Goal: Obtain resource: Download file/media

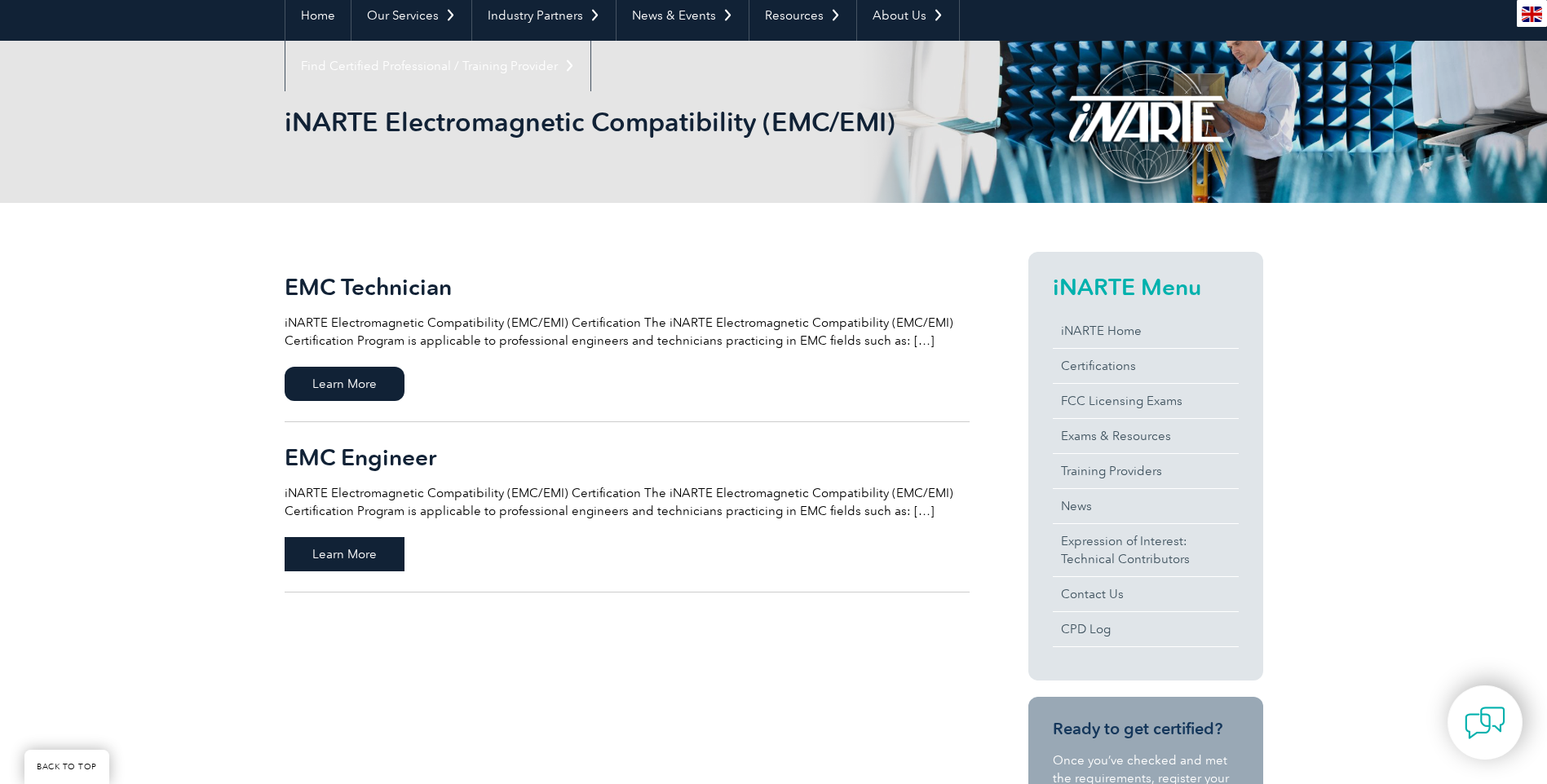
scroll to position [244, 0]
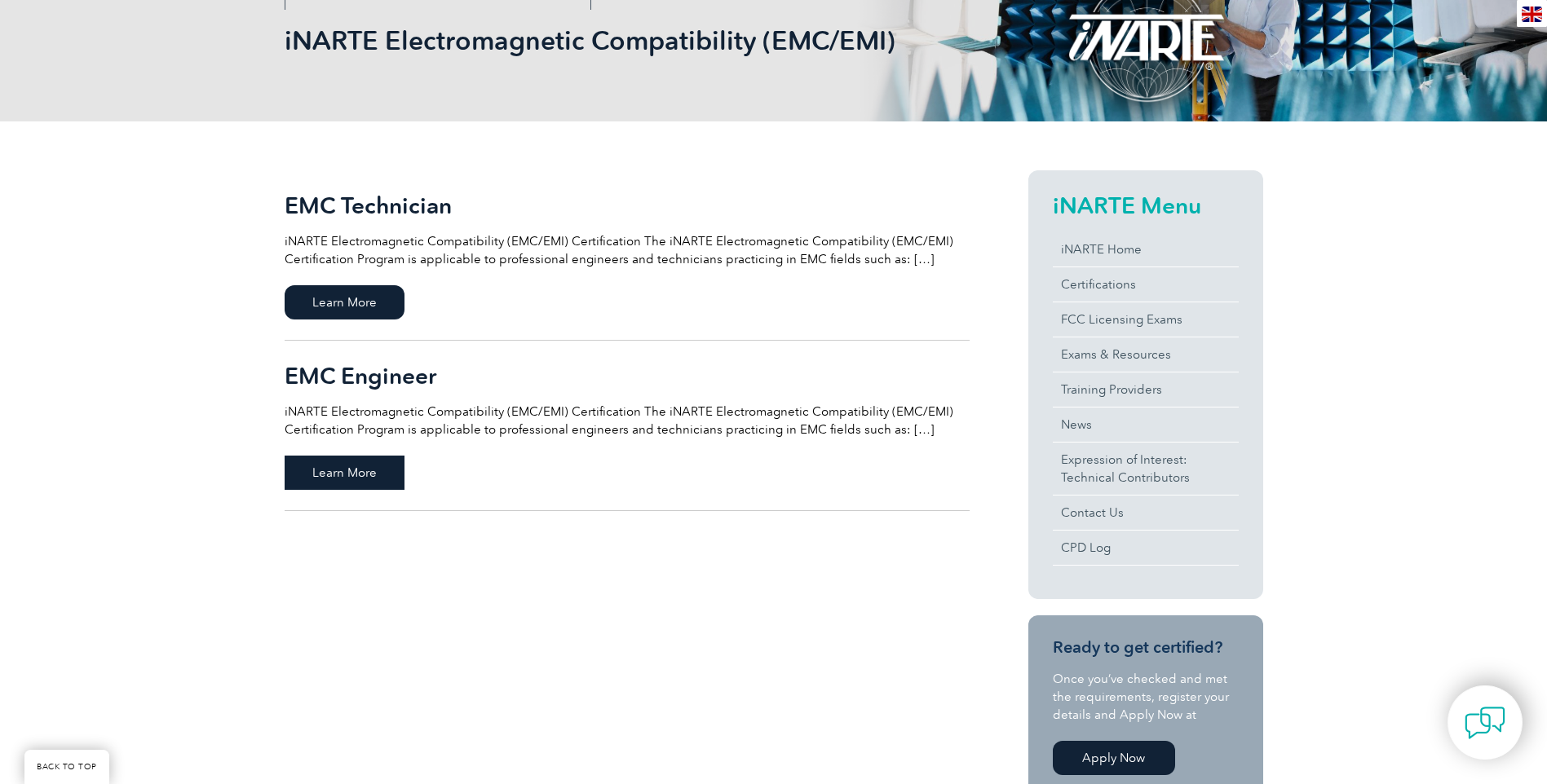
click at [349, 470] on span "Learn More" at bounding box center [344, 473] width 120 height 35
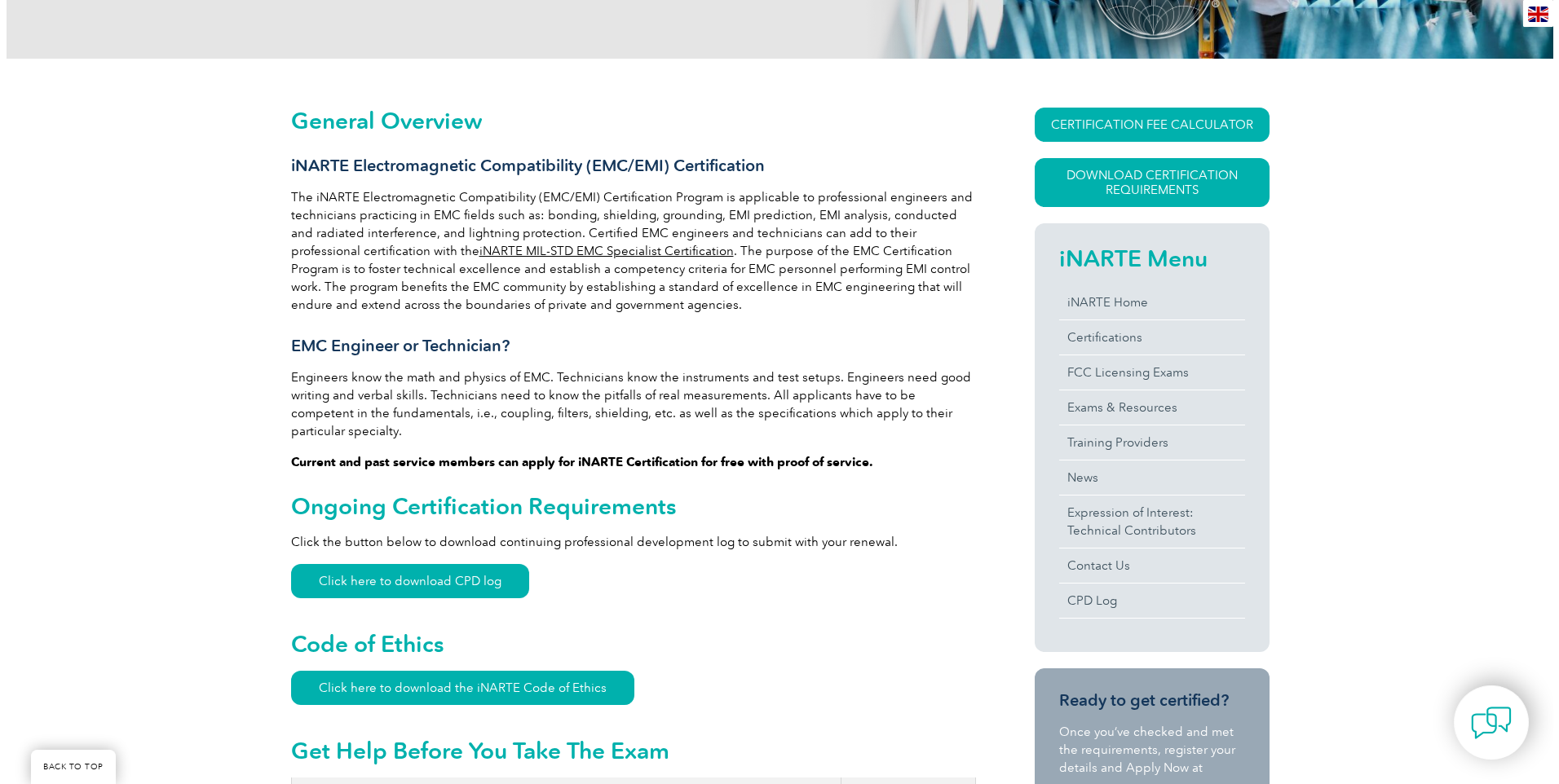
scroll to position [326, 0]
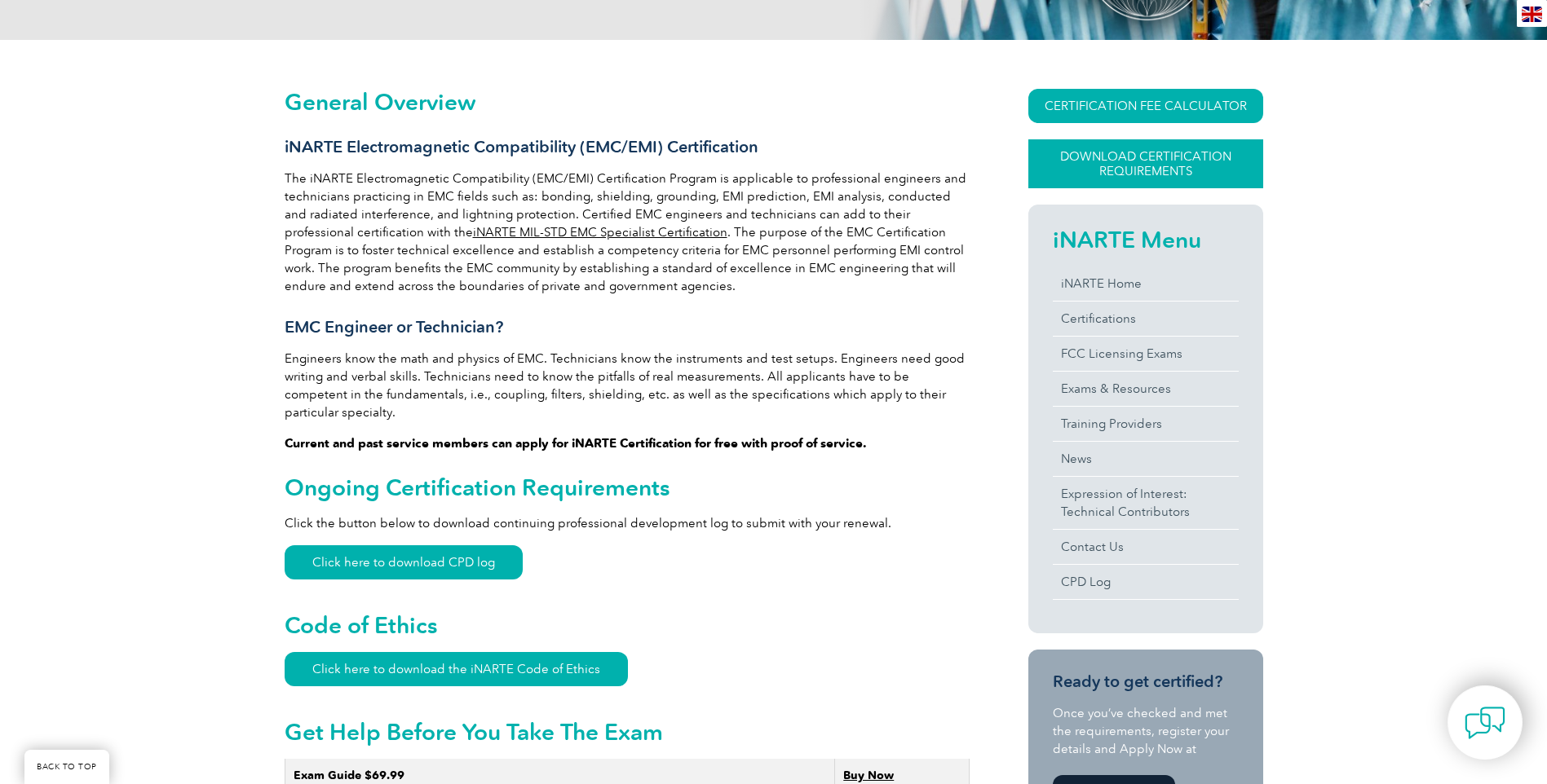
click at [1137, 170] on link "Download Certification Requirements" at bounding box center [1145, 164] width 235 height 49
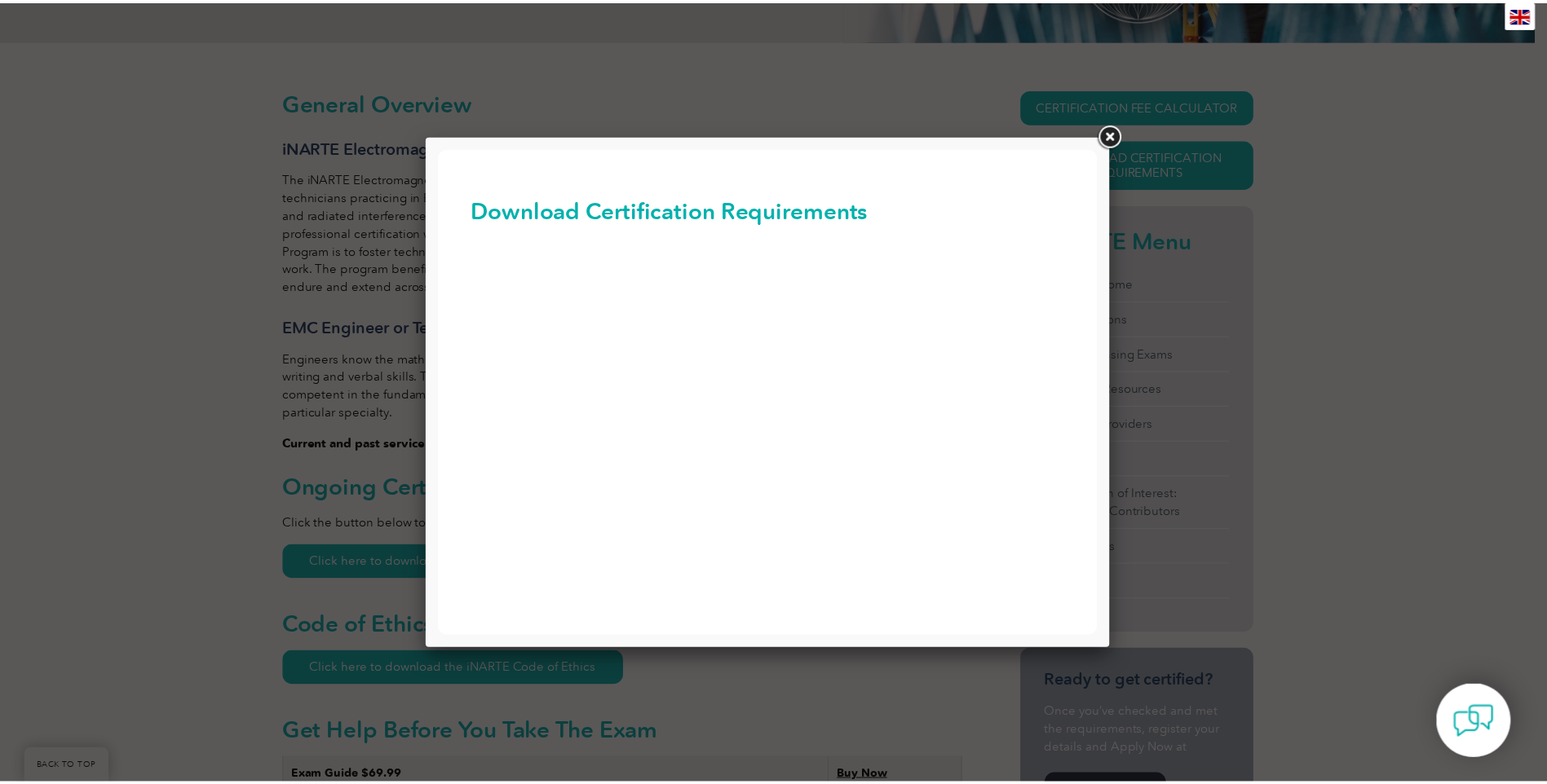
scroll to position [0, 0]
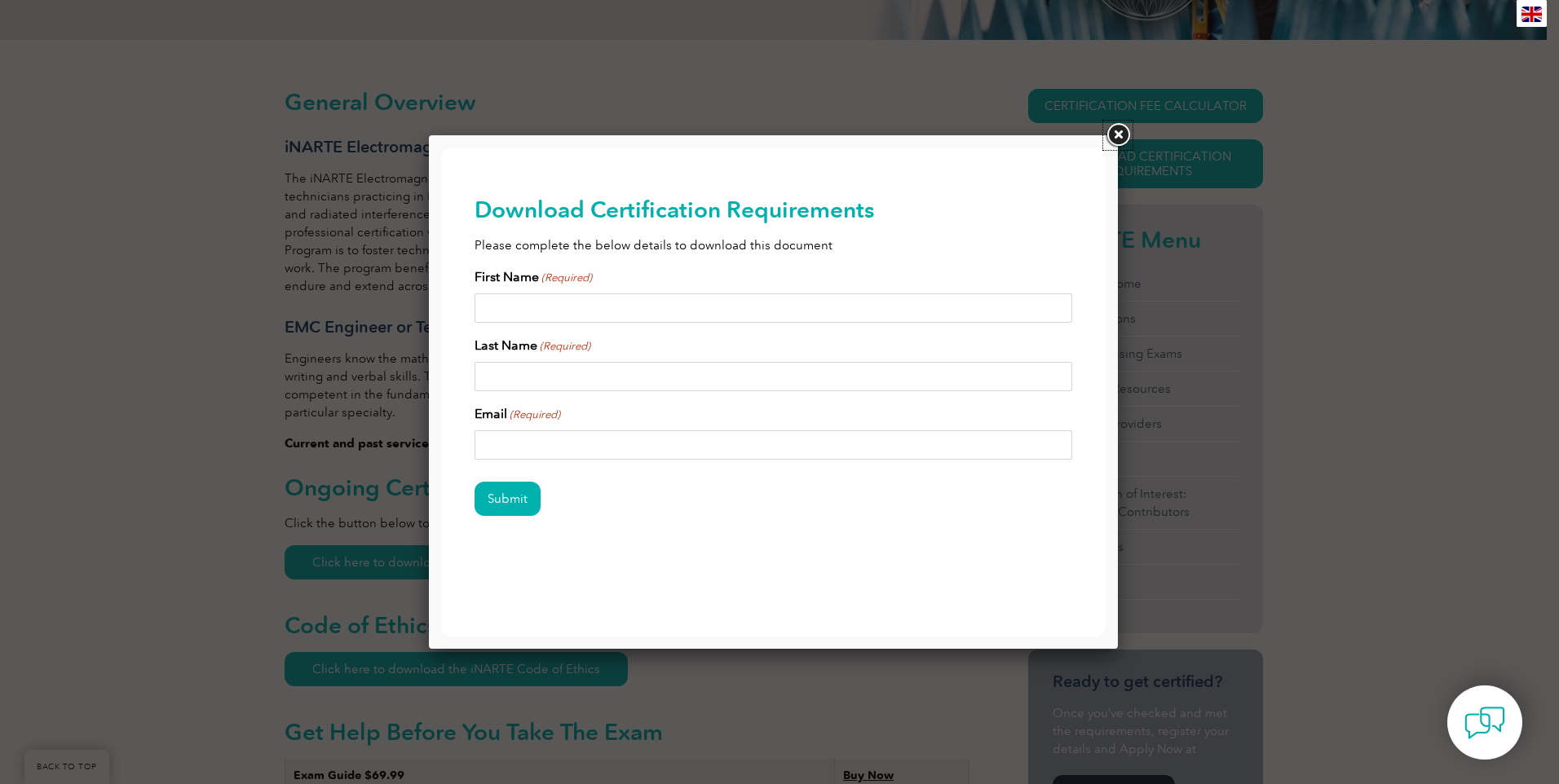
drag, startPoint x: 1121, startPoint y: 127, endPoint x: 1116, endPoint y: 142, distance: 15.8
click at [1121, 127] on link at bounding box center [1118, 135] width 29 height 29
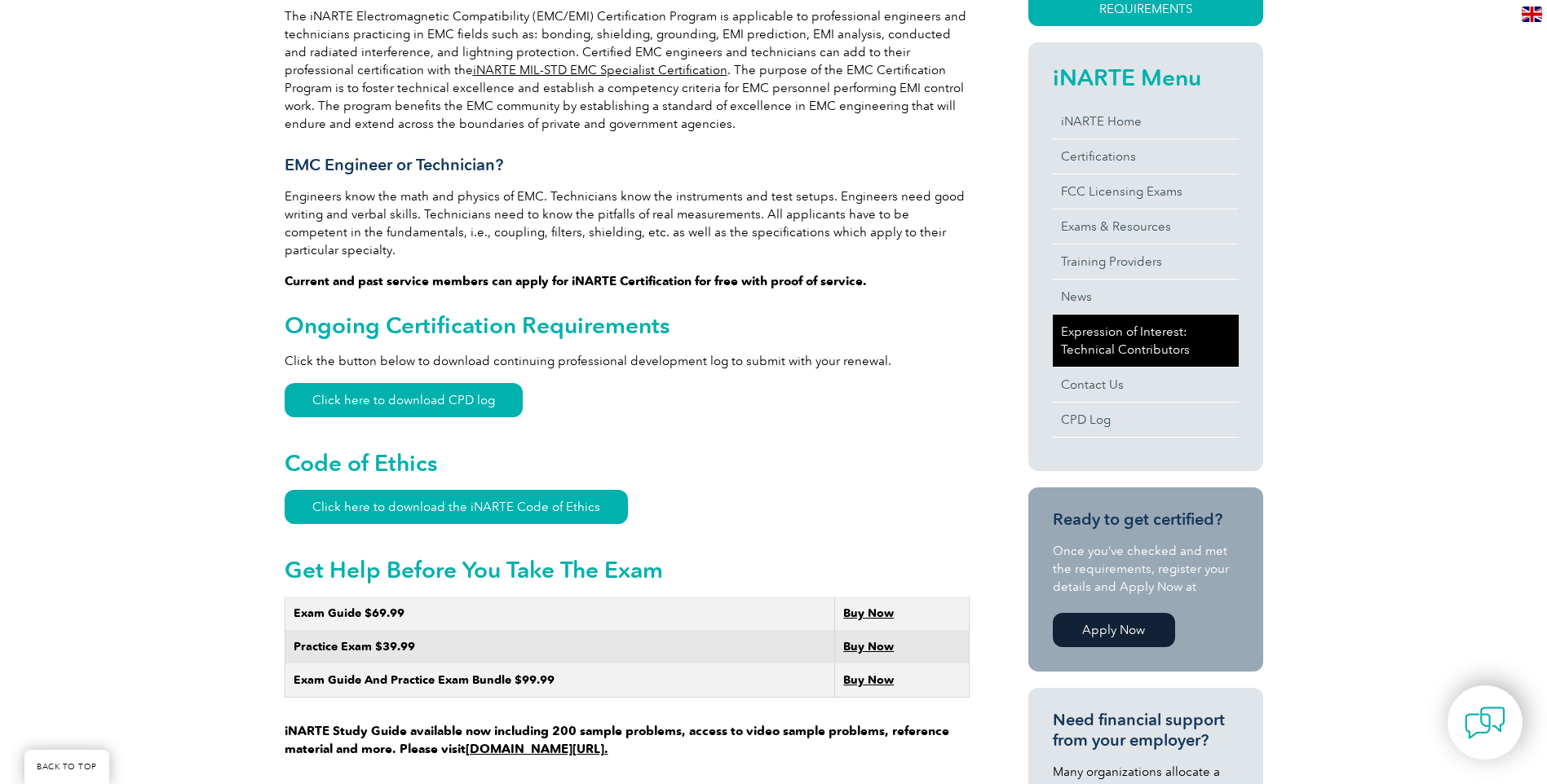
scroll to position [489, 0]
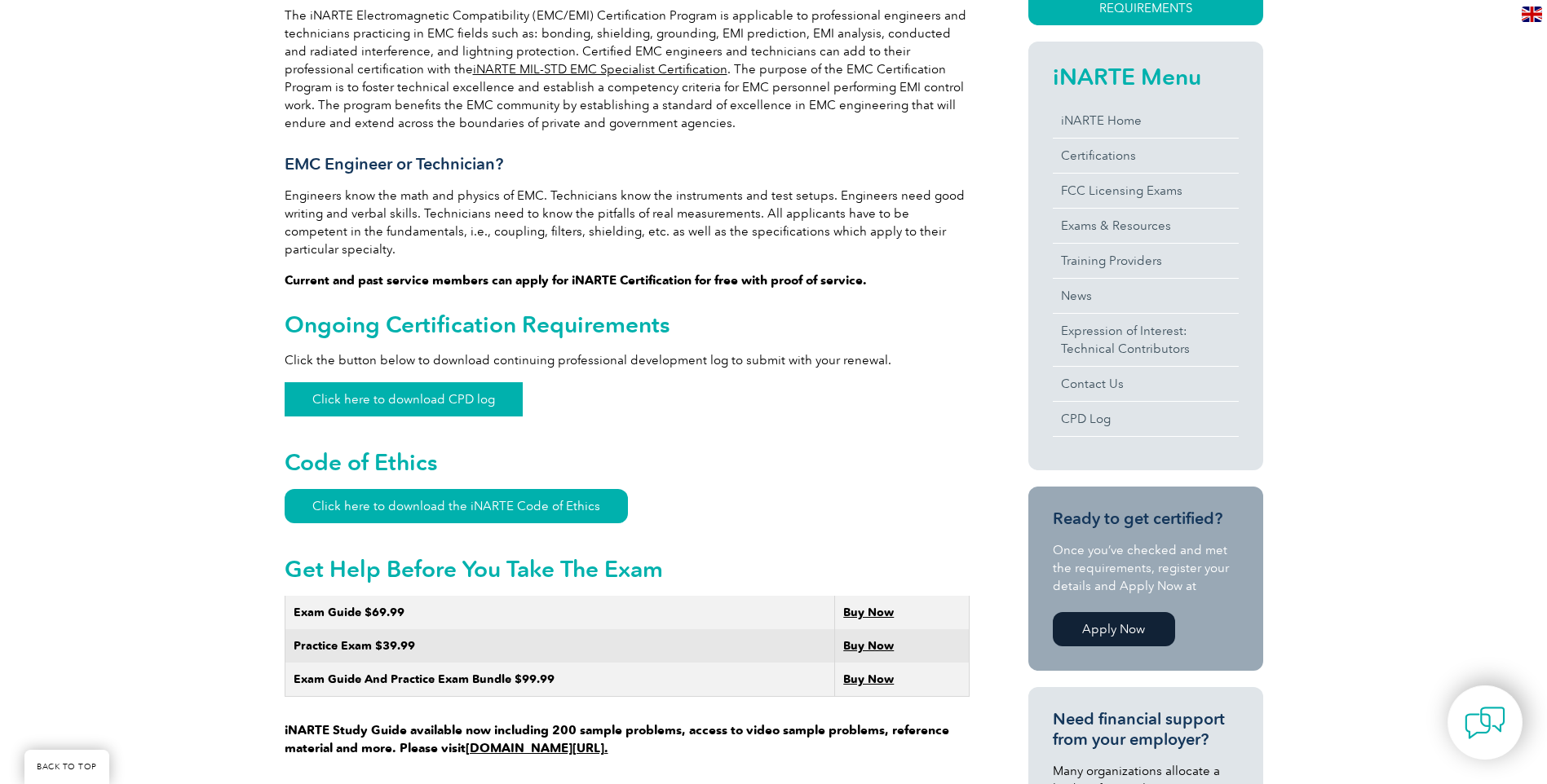
click at [473, 382] on link "Click here to download CPD log" at bounding box center [404, 399] width 238 height 35
